Goal: Transaction & Acquisition: Purchase product/service

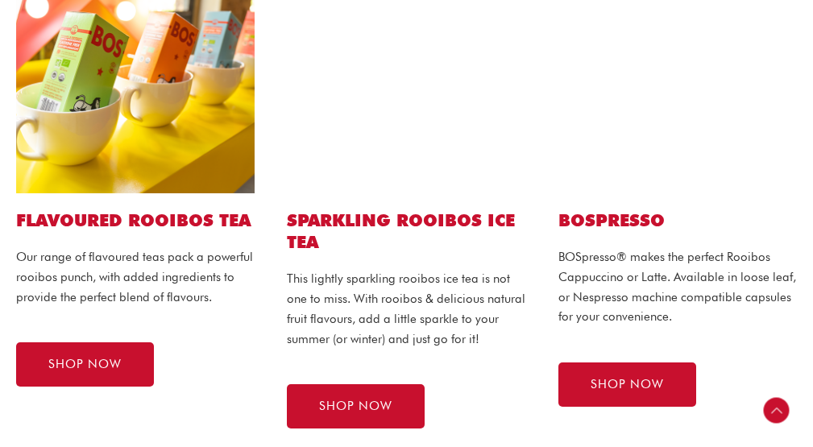
scroll to position [1048, 0]
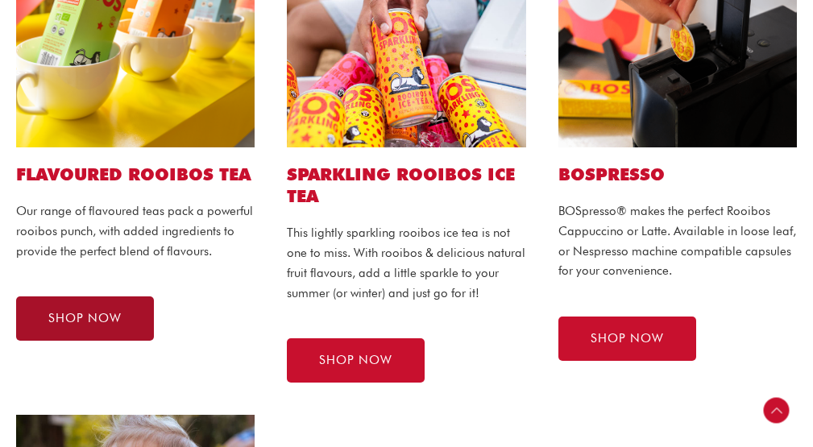
click at [81, 318] on span "SHOP NOW" at bounding box center [84, 319] width 73 height 12
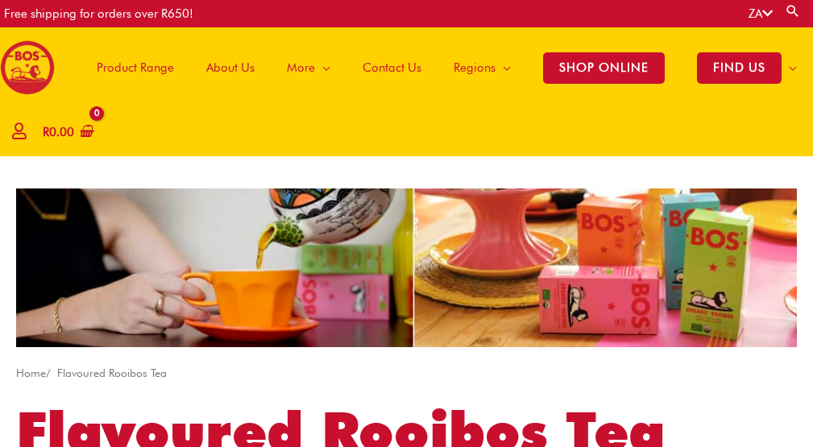
click at [158, 69] on span "Product Range" at bounding box center [135, 68] width 77 height 48
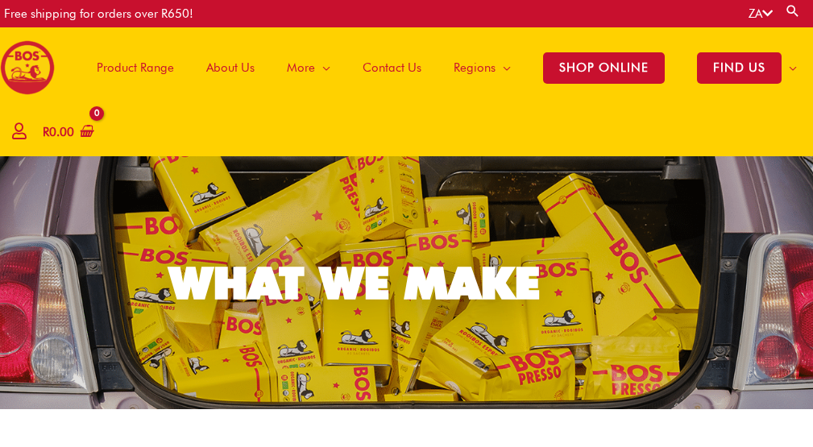
click at [789, 6] on link "Search" at bounding box center [793, 10] width 16 height 15
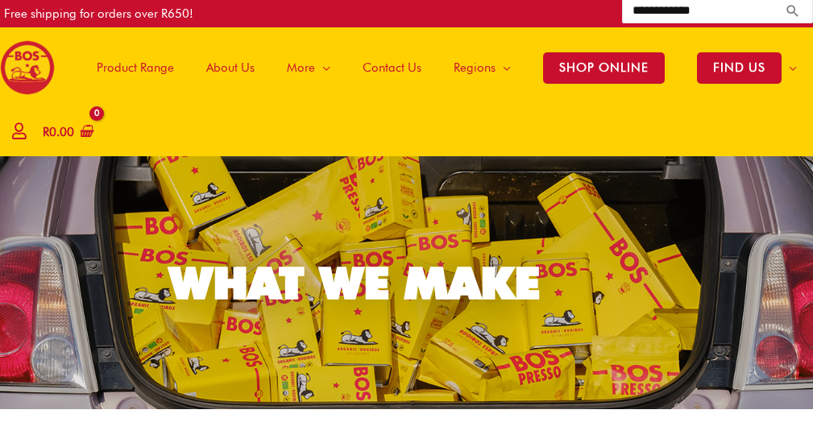
type input "**********"
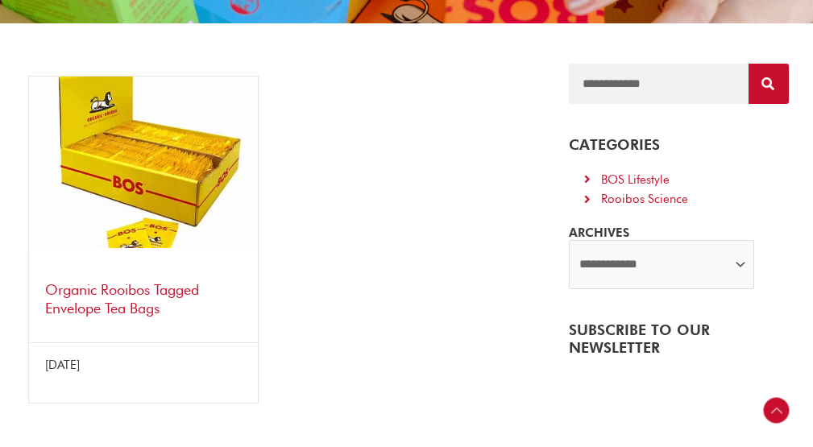
scroll to position [403, 0]
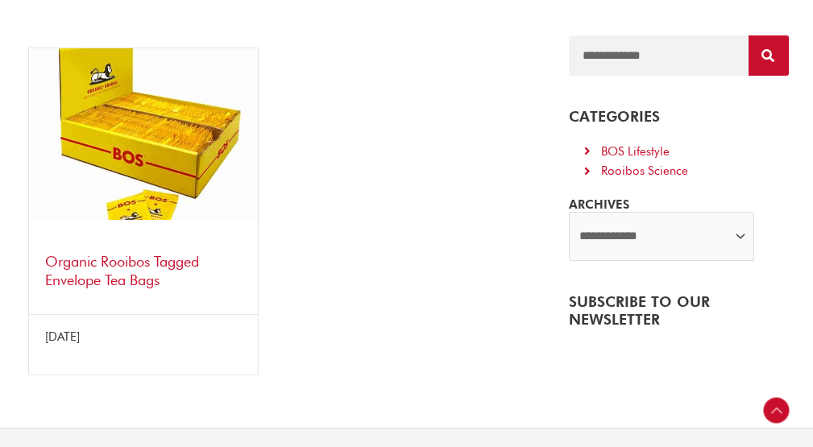
click at [110, 257] on link "Organic Rooibos Tagged Envelope Tea Bags" at bounding box center [122, 270] width 154 height 35
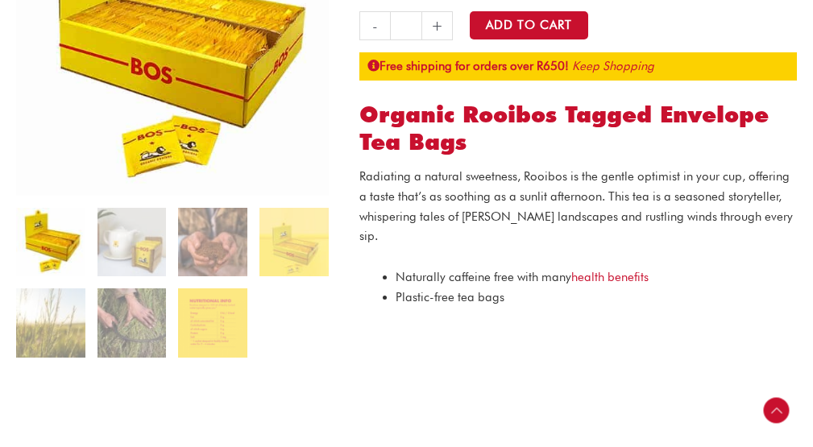
scroll to position [322, 0]
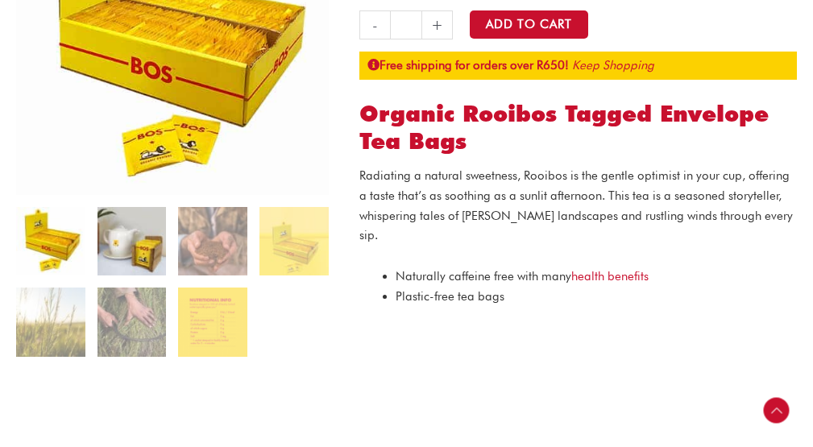
click at [139, 252] on img at bounding box center [132, 241] width 69 height 69
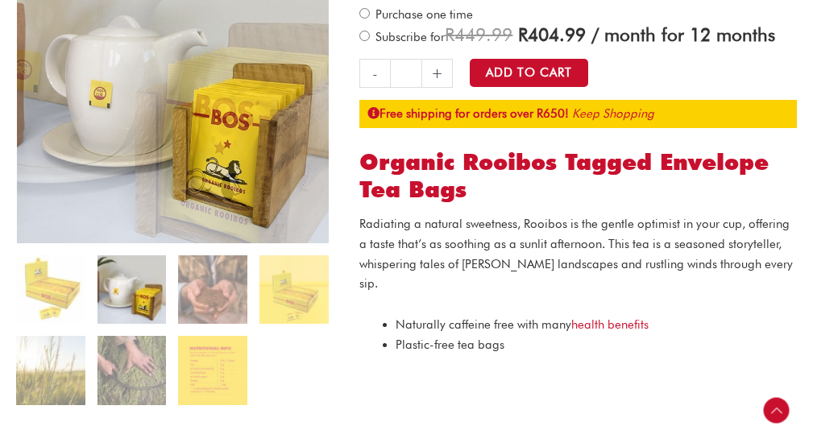
scroll to position [484, 0]
